Goal: Transaction & Acquisition: Purchase product/service

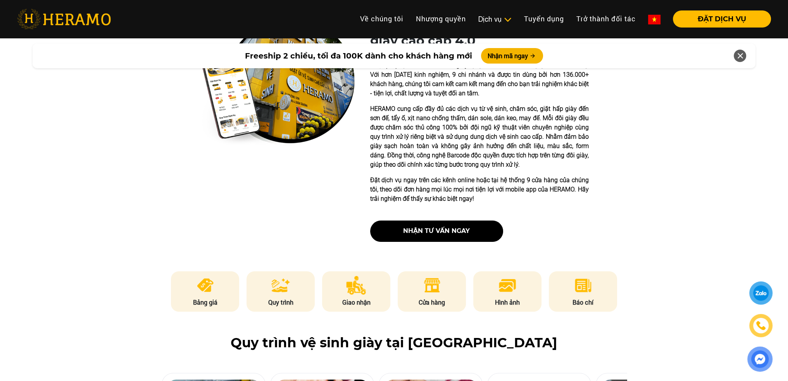
scroll to position [198, 0]
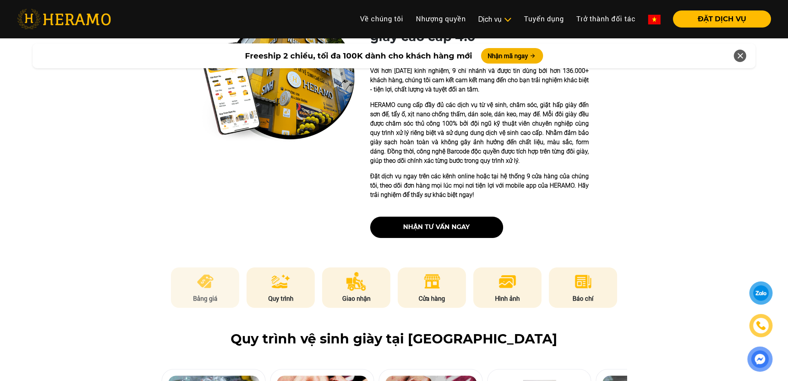
click at [203, 279] on img at bounding box center [205, 281] width 19 height 19
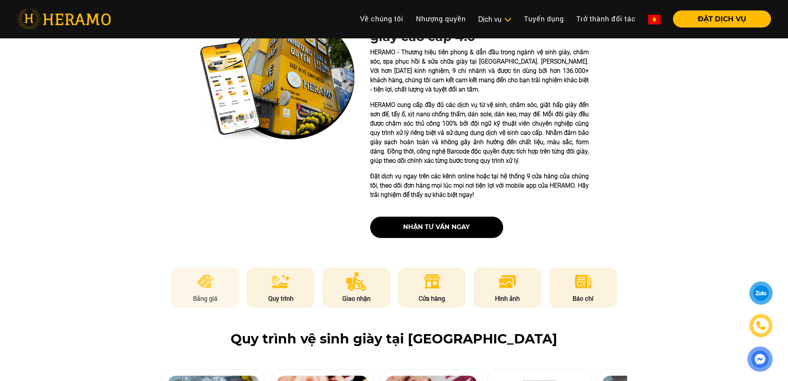
scroll to position [1044, 0]
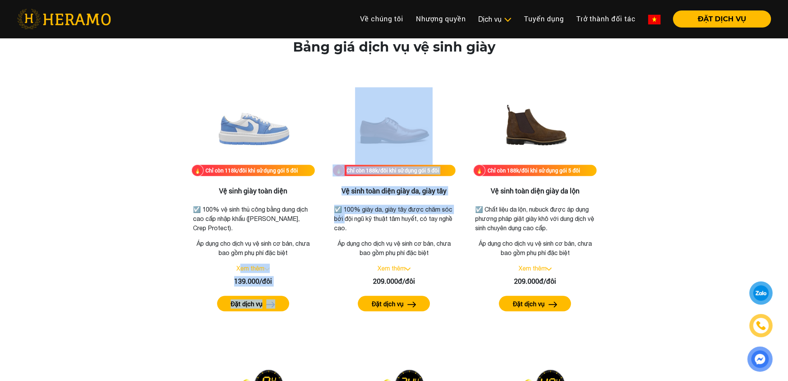
drag, startPoint x: 347, startPoint y: 219, endPoint x: 175, endPoint y: 275, distance: 181.4
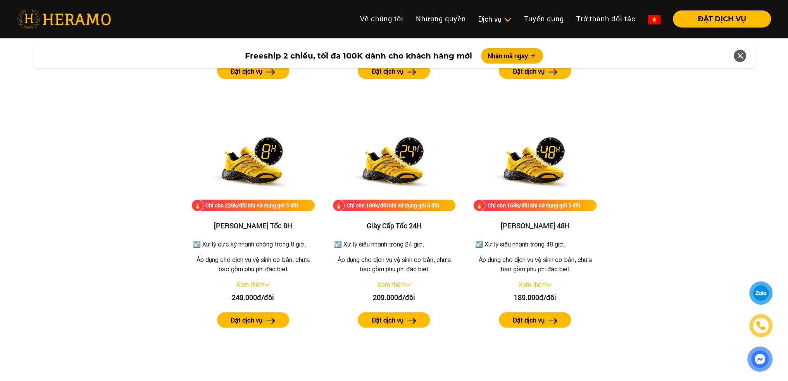
click at [150, 231] on div "Bảng giá dịch vụ vệ sinh giày Chỉ còn 118k/đôi khi sử dụng gói 5 đôi Vệ sinh gi…" at bounding box center [393, 212] width 775 height 811
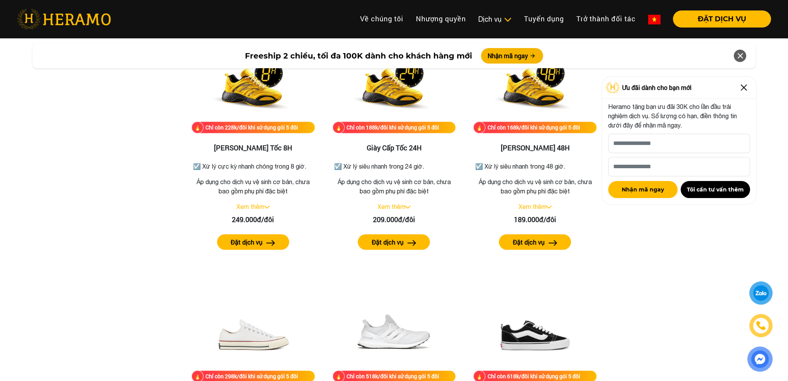
scroll to position [1354, 0]
click at [135, 239] on div "Bảng giá dịch vụ vệ sinh giày Chỉ còn 118k/đôi khi sử dụng gói 5 đôi Vệ sinh gi…" at bounding box center [393, 134] width 775 height 811
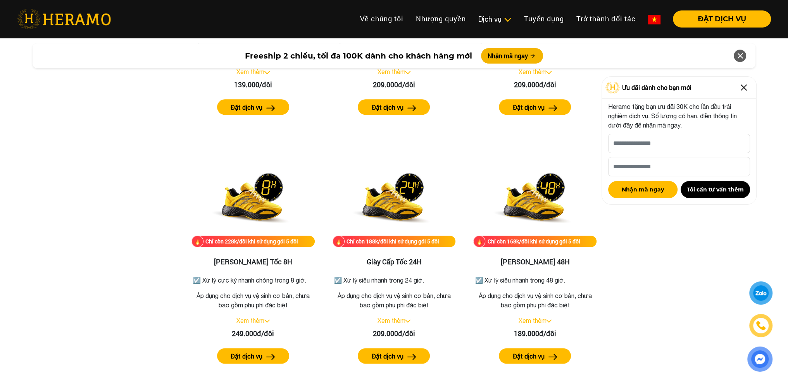
click at [135, 239] on div "Bảng giá dịch vụ vệ sinh giày Chỉ còn 118k/đôi khi sử dụng gói 5 đôi Vệ sinh gi…" at bounding box center [393, 248] width 775 height 811
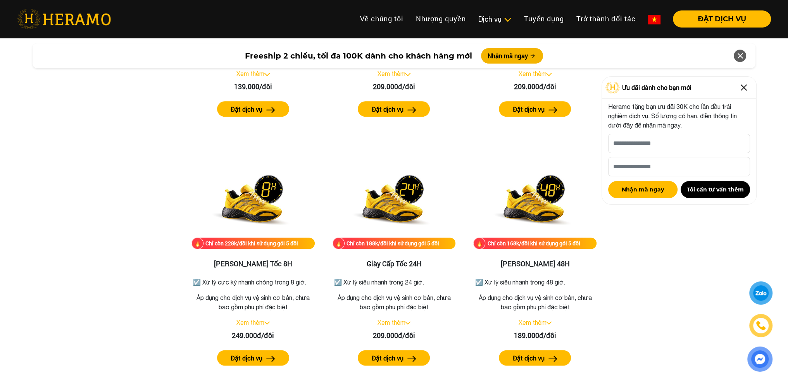
scroll to position [1238, 0]
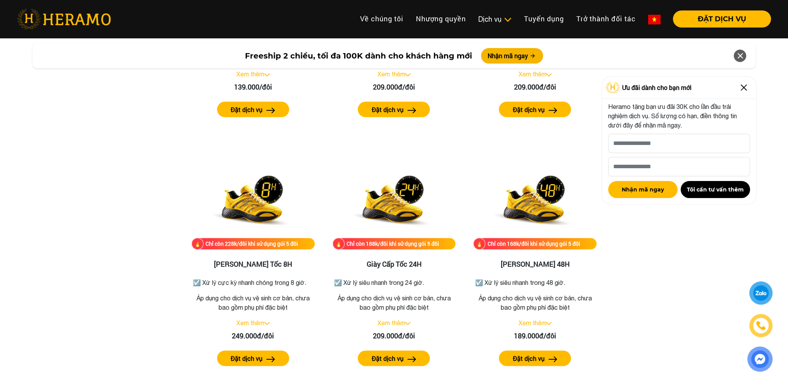
click at [126, 231] on div "Bảng giá dịch vụ vệ sinh giày Chỉ còn 118k/đôi khi sử dụng gói 5 đôi Vệ sinh gi…" at bounding box center [393, 250] width 775 height 811
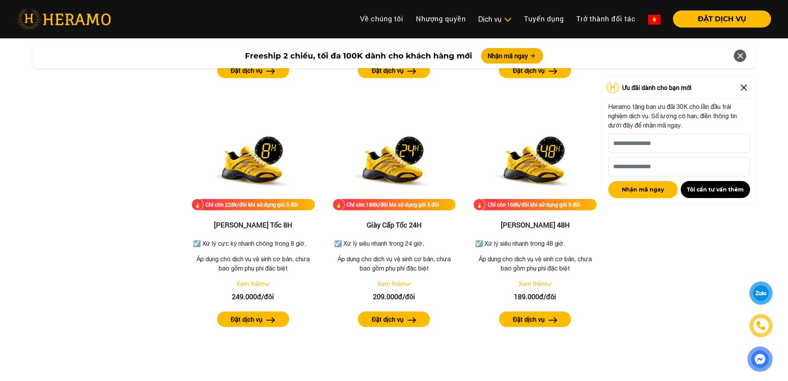
scroll to position [1277, 0]
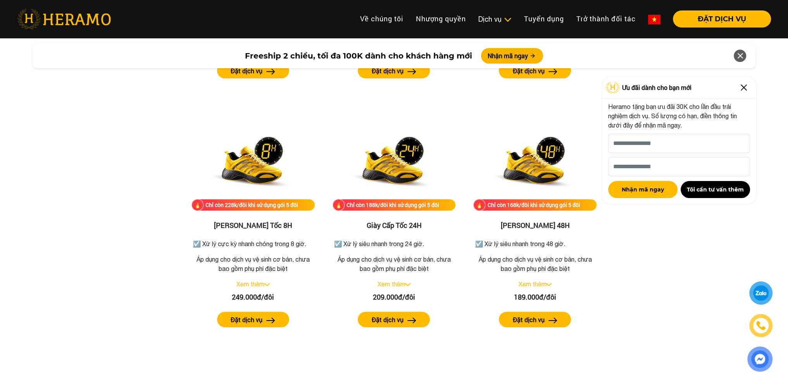
click at [126, 232] on div "Bảng giá dịch vụ vệ sinh giày Chỉ còn 118k/đôi khi sử dụng gói 5 đôi Vệ sinh gi…" at bounding box center [393, 211] width 775 height 811
click at [263, 282] on link "Xem thêm" at bounding box center [250, 284] width 28 height 7
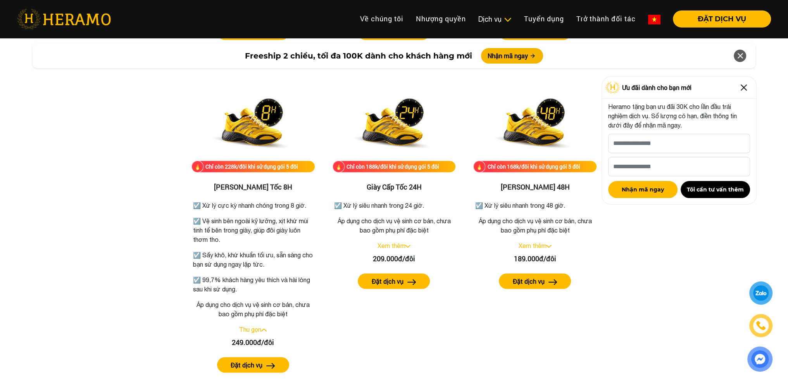
scroll to position [1316, 0]
click at [112, 235] on div "Bảng giá dịch vụ vệ sinh giày Chỉ còn 118k/đôi khi sử dụng gói 5 đôi Vệ sinh gi…" at bounding box center [393, 215] width 775 height 895
click at [265, 367] on button "Đặt dịch vụ" at bounding box center [253, 364] width 72 height 15
